Goal: Information Seeking & Learning: Learn about a topic

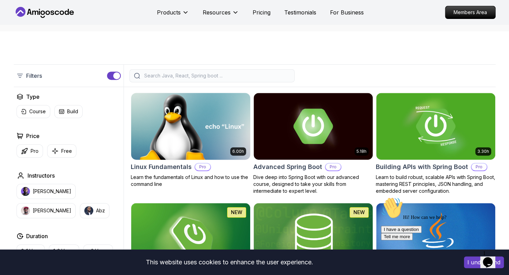
scroll to position [138, 0]
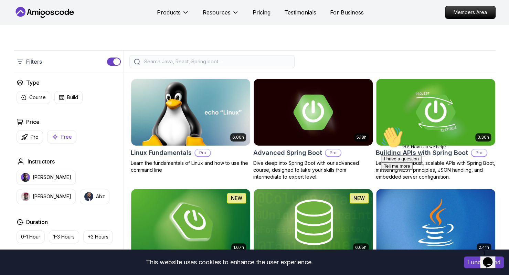
click at [61, 137] on p "Free" at bounding box center [66, 137] width 11 height 7
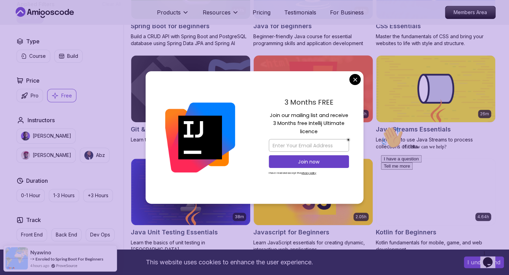
scroll to position [275, 0]
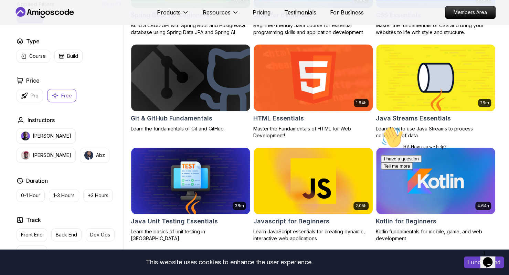
drag, startPoint x: 494, startPoint y: 176, endPoint x: 870, endPoint y: 300, distance: 396.0
click at [381, 126] on icon "Chat attention grabber" at bounding box center [381, 126] width 0 height 0
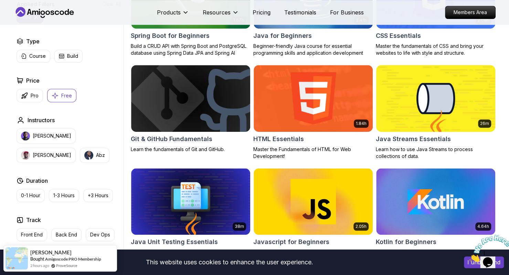
scroll to position [207, 0]
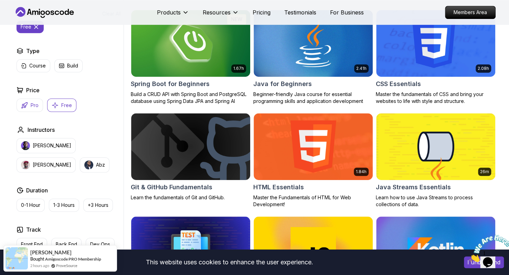
click at [32, 105] on p "Pro" at bounding box center [35, 105] width 8 height 7
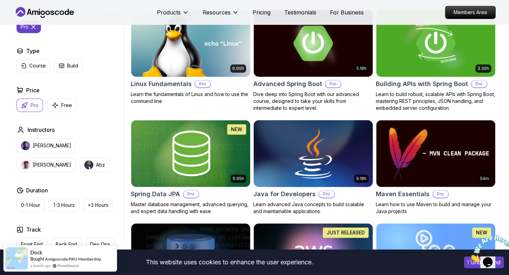
click at [317, 162] on img at bounding box center [313, 153] width 125 height 70
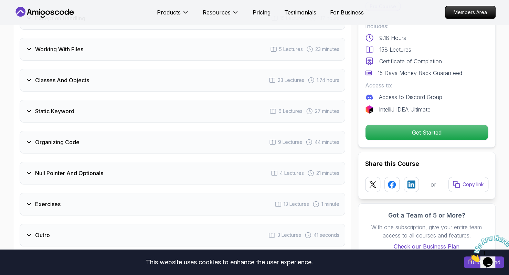
scroll to position [1309, 0]
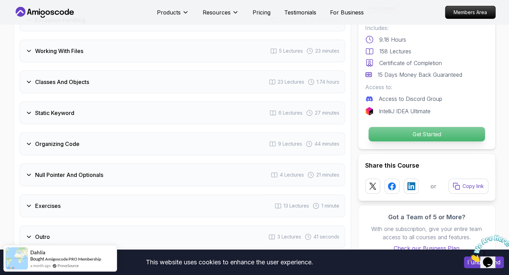
click at [410, 127] on p "Get Started" at bounding box center [426, 134] width 116 height 14
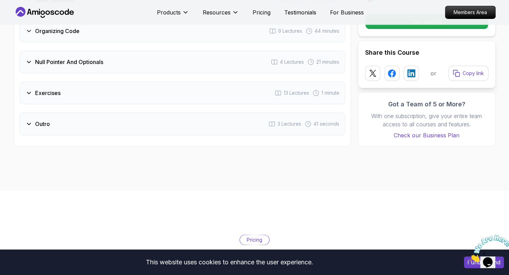
scroll to position [1253, 0]
